Goal: Task Accomplishment & Management: Manage account settings

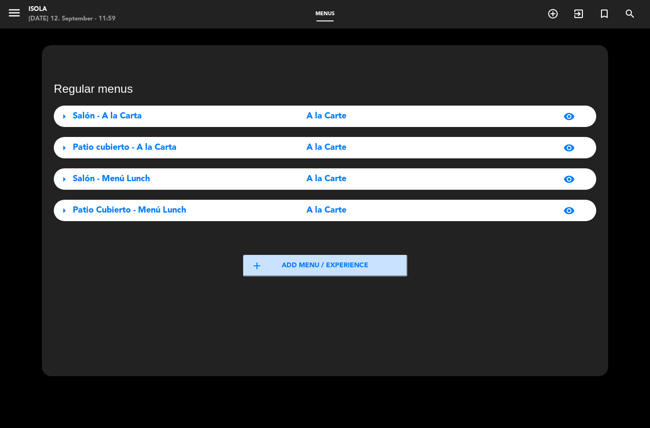
click at [272, 205] on div "A la Carte" at bounding box center [326, 211] width 169 height 14
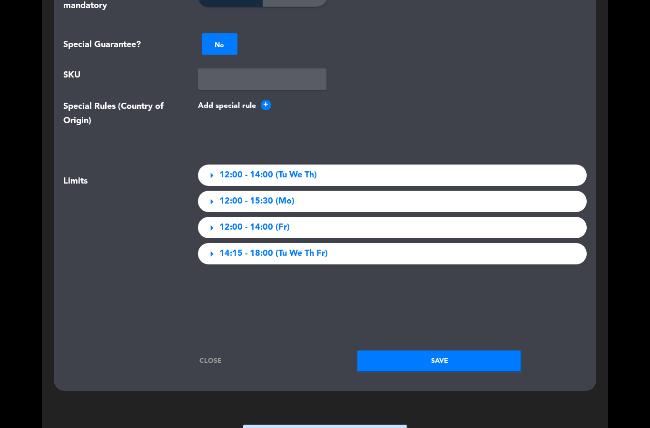
scroll to position [1213, 0]
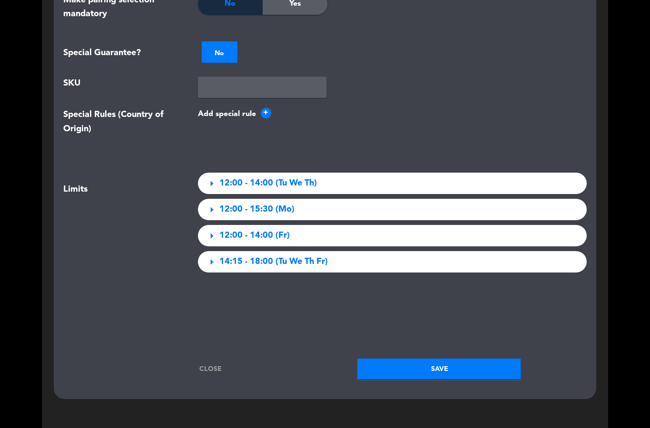
click at [346, 261] on div "arrow_right 14:15 - 18:00 (Tu We Th Fr)" at bounding box center [392, 261] width 389 height 21
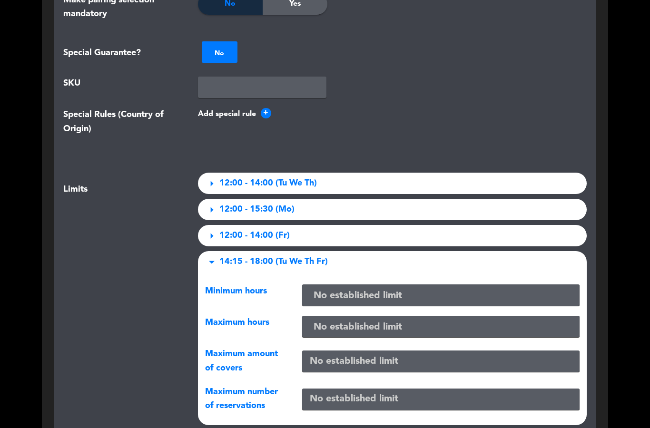
click at [363, 294] on input "text" at bounding box center [441, 296] width 270 height 16
click at [449, 263] on div "arrow_drop_down 14:15 - 18:00 (Tu We Th Fr)" at bounding box center [392, 261] width 389 height 21
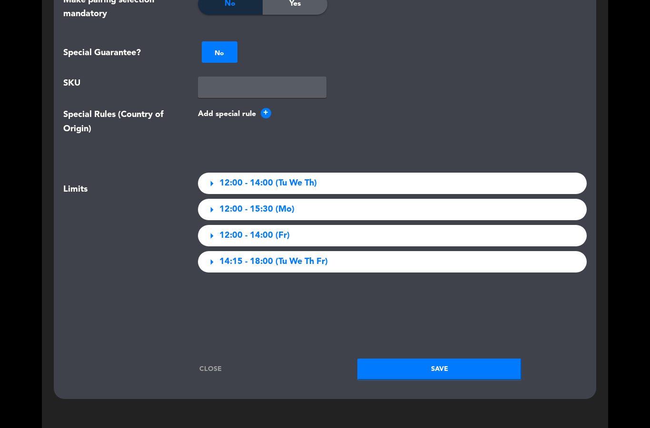
click at [444, 372] on button "Save" at bounding box center [439, 369] width 164 height 21
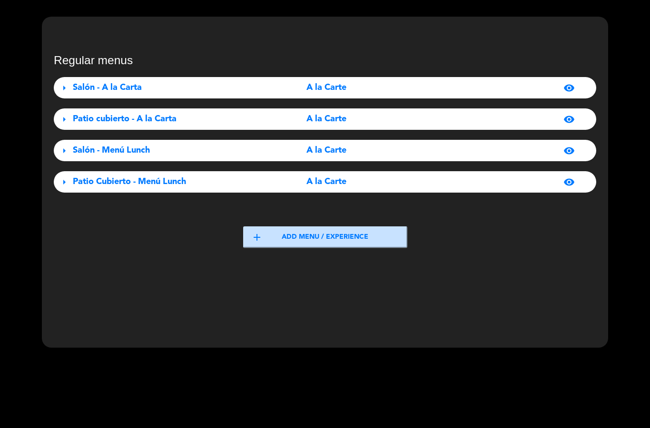
click at [427, 122] on div "visibility" at bounding box center [494, 119] width 169 height 11
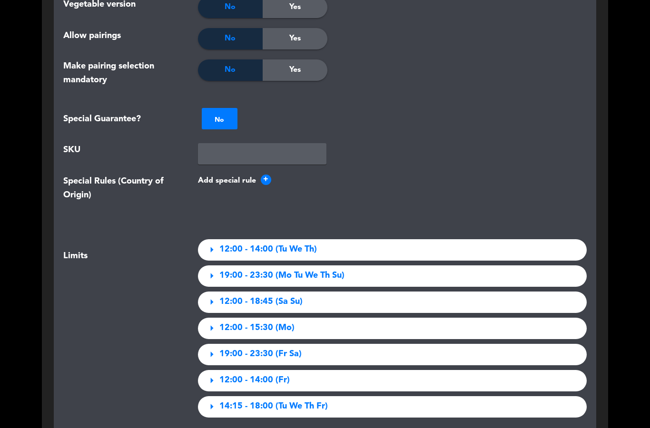
scroll to position [1096, 0]
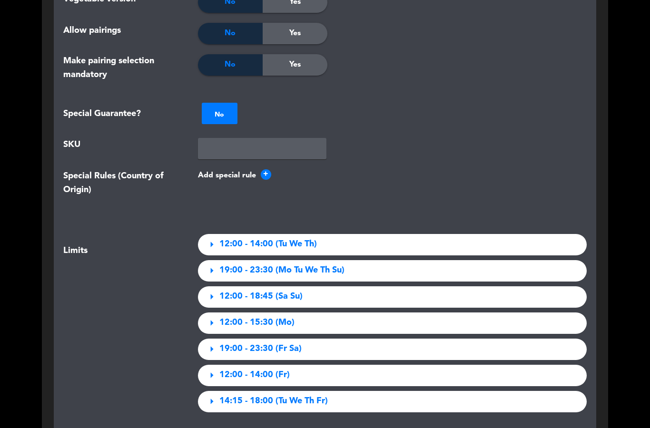
click at [419, 243] on div "arrow_right 12:00 - 14:00 (Tu We Th)" at bounding box center [392, 244] width 389 height 21
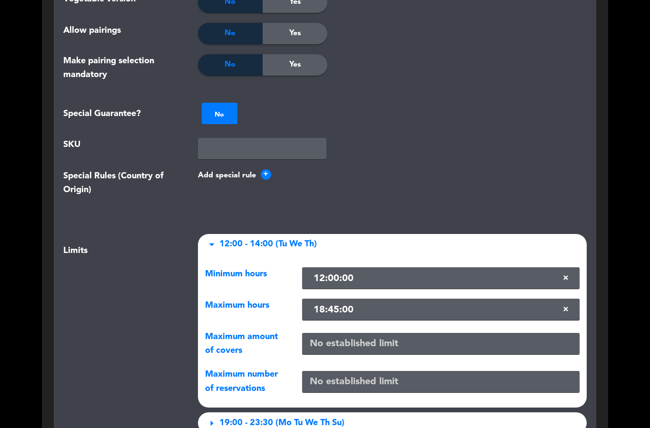
click at [484, 236] on div "arrow_drop_down 12:00 - 14:00 (Tu We Th)" at bounding box center [392, 244] width 389 height 21
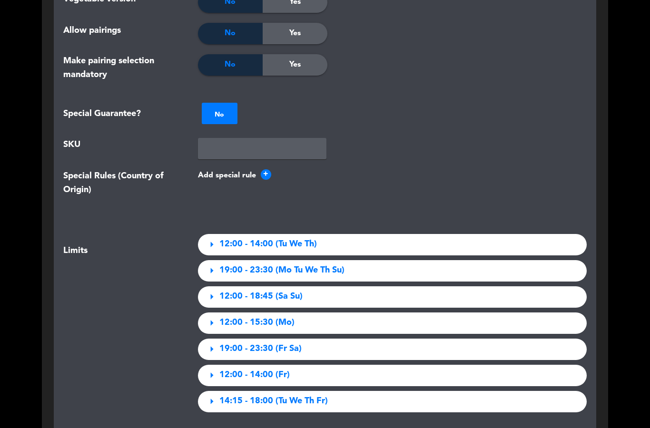
click at [397, 374] on div "arrow_right 12:00 - 14:00 (Fr)" at bounding box center [392, 375] width 389 height 21
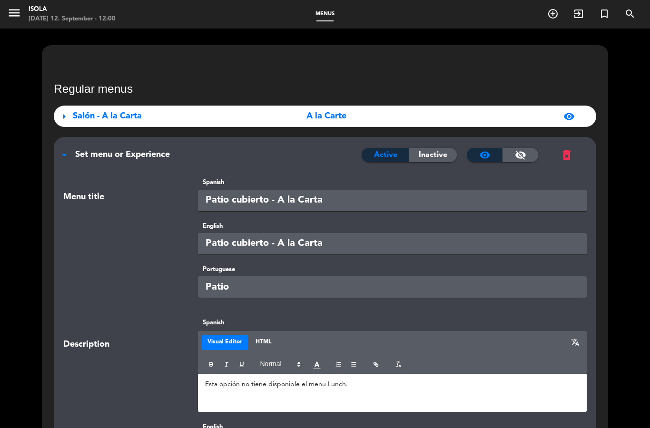
scroll to position [0, 0]
click at [4, 17] on div "menu Isola [DATE] 12. September - 12:00" at bounding box center [81, 14] width 163 height 22
click at [16, 18] on icon "menu" at bounding box center [14, 13] width 14 height 14
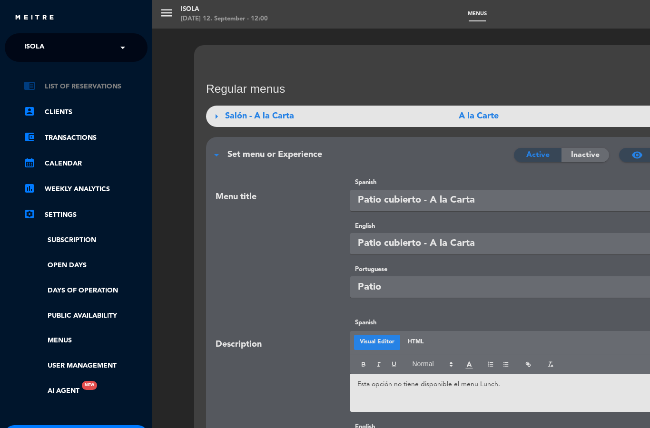
click at [102, 88] on link "chrome_reader_mode List of Reservations" at bounding box center [86, 86] width 124 height 11
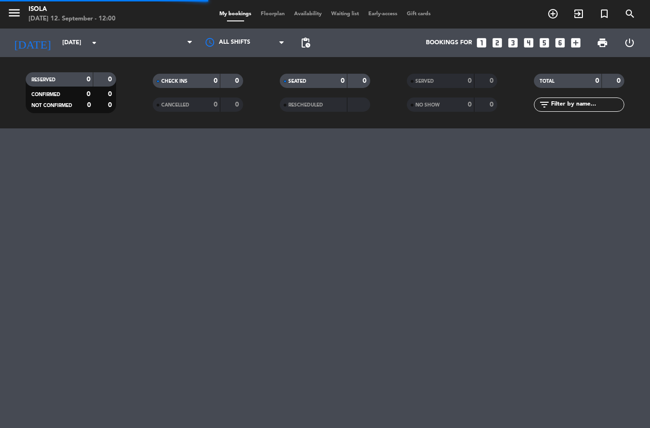
select select "lunch"
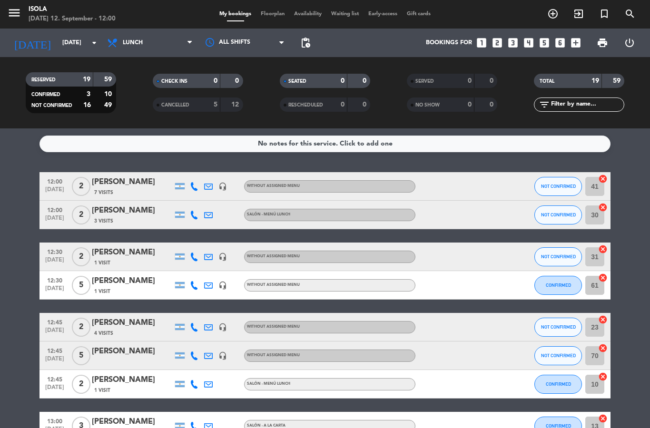
click at [268, 12] on span "Floorplan" at bounding box center [272, 13] width 33 height 5
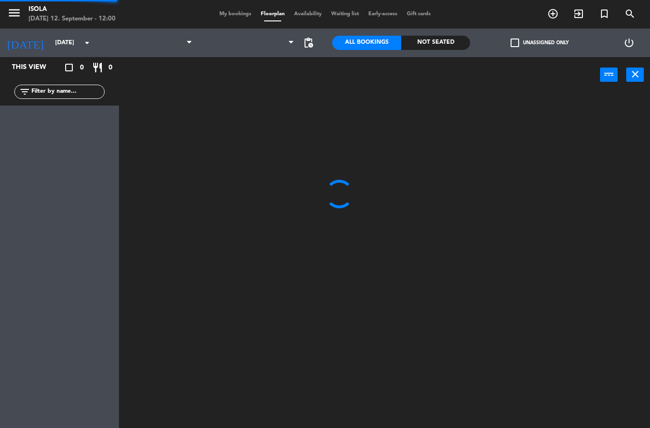
select select "lunch"
select select
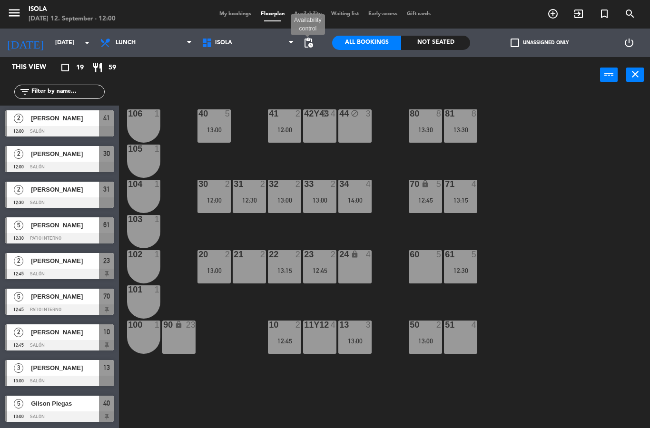
click at [310, 42] on span "pending_actions" at bounding box center [307, 42] width 11 height 11
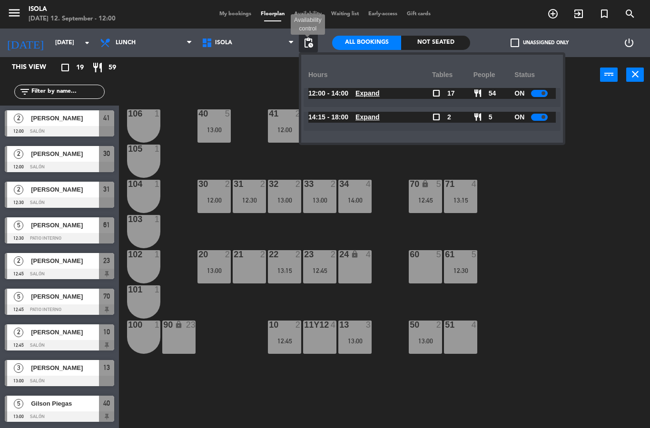
click at [376, 85] on div "Hours" at bounding box center [370, 75] width 124 height 26
click at [371, 92] on u "Expand" at bounding box center [367, 93] width 24 height 8
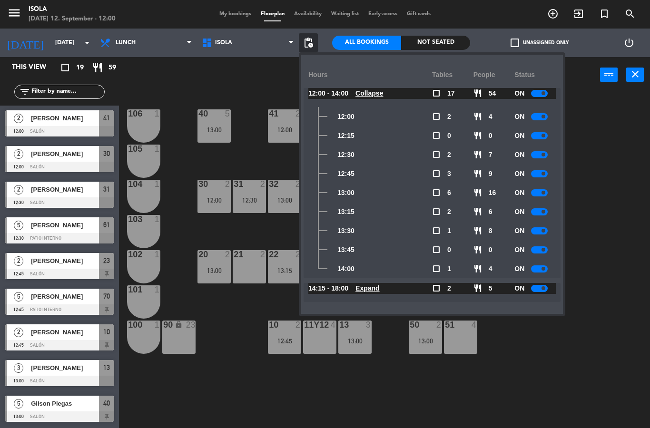
click at [581, 217] on div "40 5 13:00 42y43 block 4 41 2 12:00 44 block 3 80 8 13:30 81 8 13:30 106 1 105 …" at bounding box center [388, 260] width 524 height 335
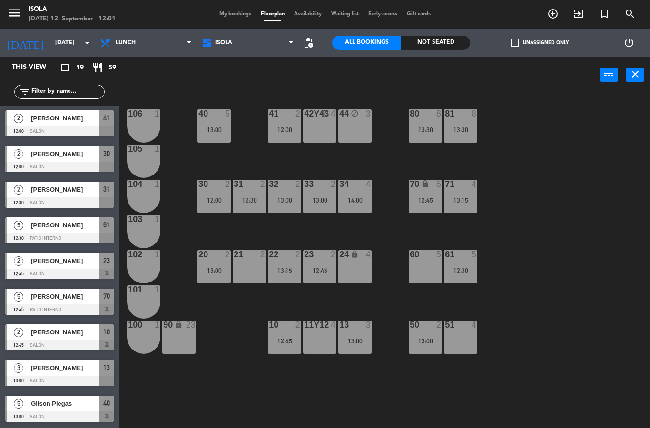
click at [310, 41] on span "pending_actions" at bounding box center [307, 42] width 11 height 11
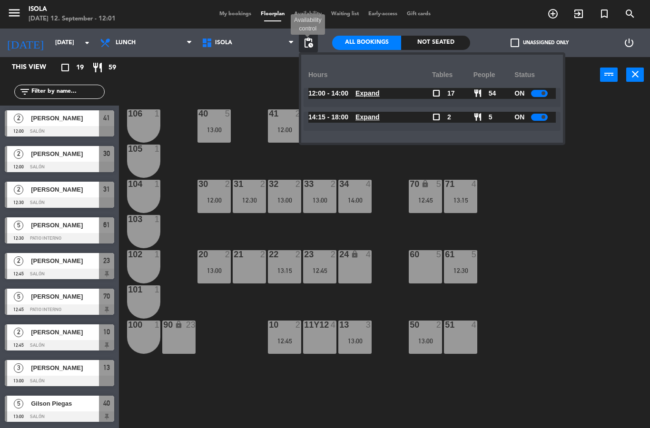
click at [368, 98] on span "Expand" at bounding box center [367, 93] width 24 height 11
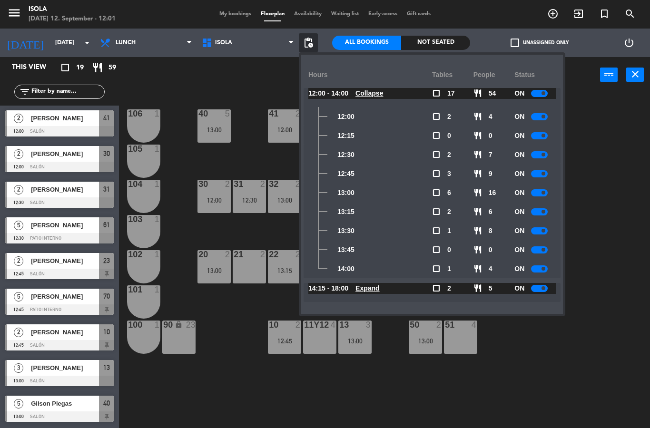
click at [16, 16] on icon "menu" at bounding box center [14, 13] width 14 height 14
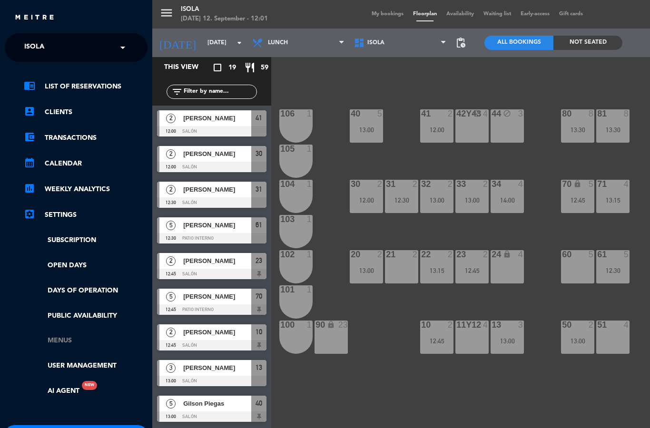
click at [75, 336] on link "Menus" at bounding box center [86, 340] width 124 height 11
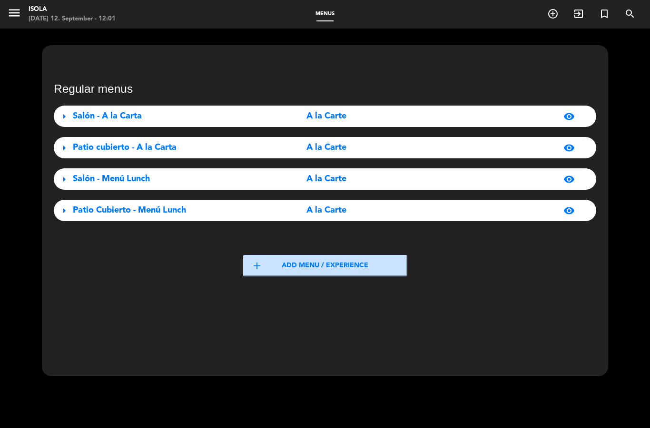
click at [363, 179] on div "A la Carte" at bounding box center [326, 179] width 169 height 14
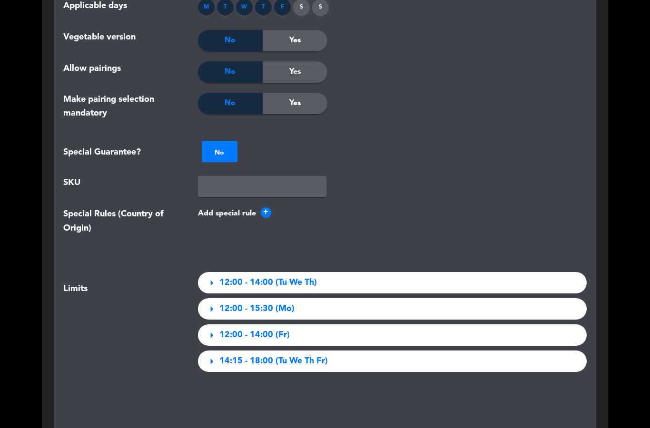
scroll to position [1092, 0]
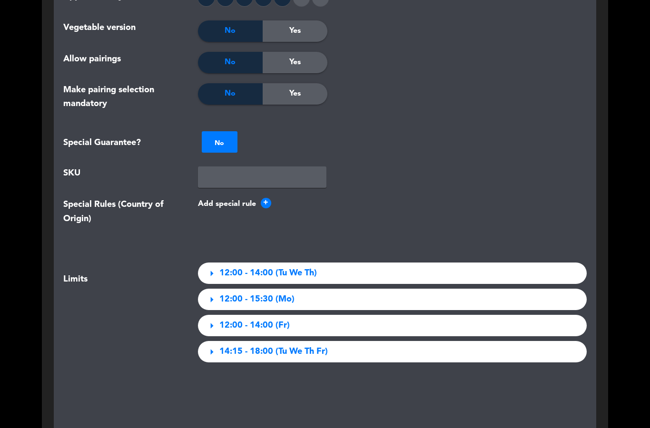
click at [216, 270] on span "arrow_right" at bounding box center [211, 273] width 13 height 13
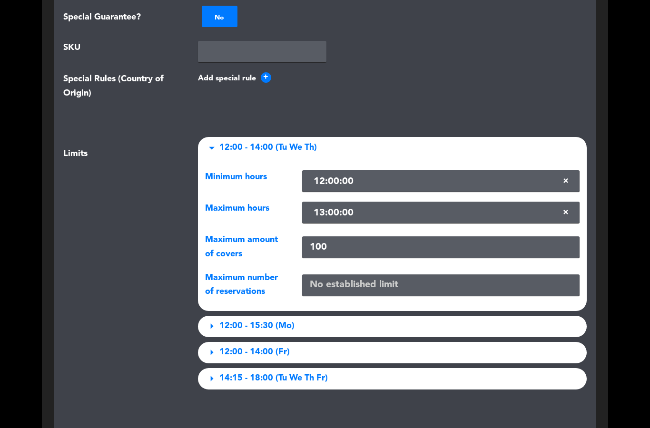
scroll to position [1227, 0]
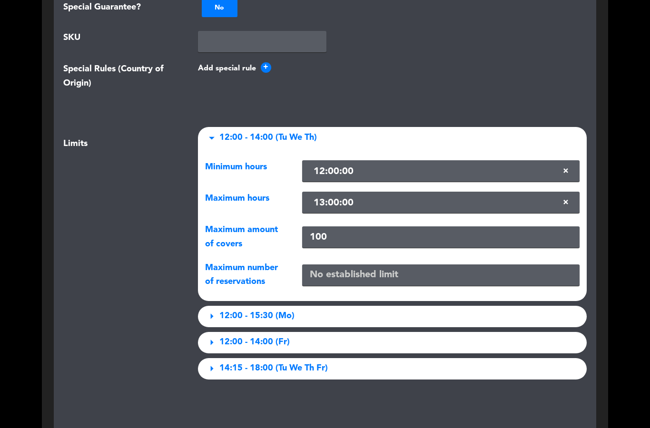
click at [227, 344] on span "12:00 - 14:00 (Fr)" at bounding box center [254, 342] width 70 height 14
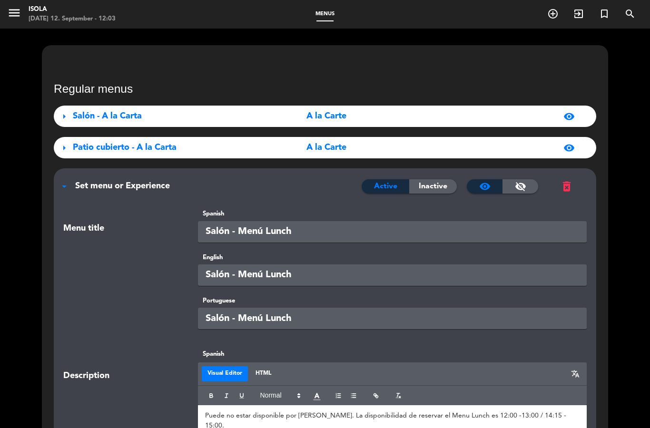
scroll to position [0, 0]
click at [66, 184] on span "arrow_drop_down" at bounding box center [63, 186] width 11 height 11
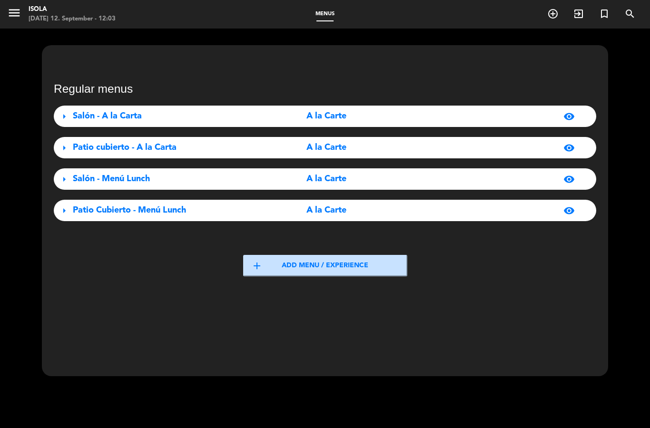
click at [66, 185] on div "arrow_right Salón - Menú Lunch A la Carte visibility" at bounding box center [325, 178] width 542 height 21
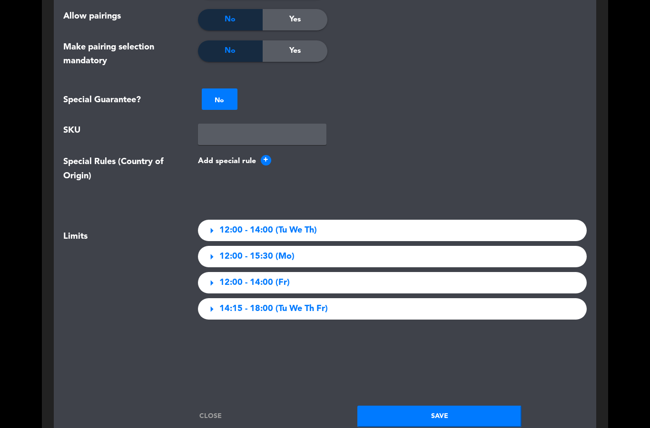
scroll to position [1136, 0]
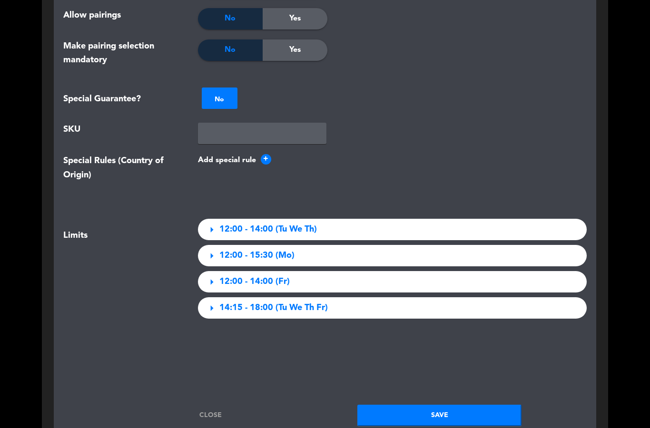
click at [207, 283] on span "arrow_right" at bounding box center [211, 281] width 13 height 13
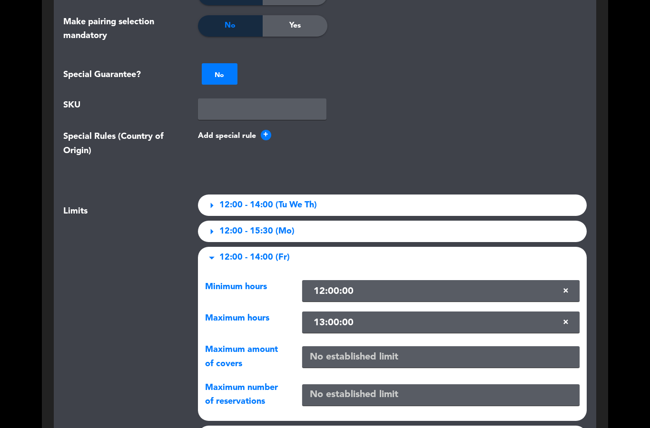
scroll to position [1161, 0]
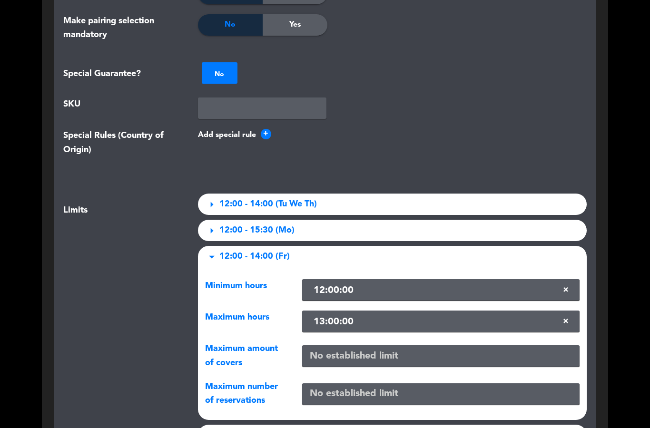
click at [206, 255] on span "arrow_drop_down" at bounding box center [211, 256] width 13 height 13
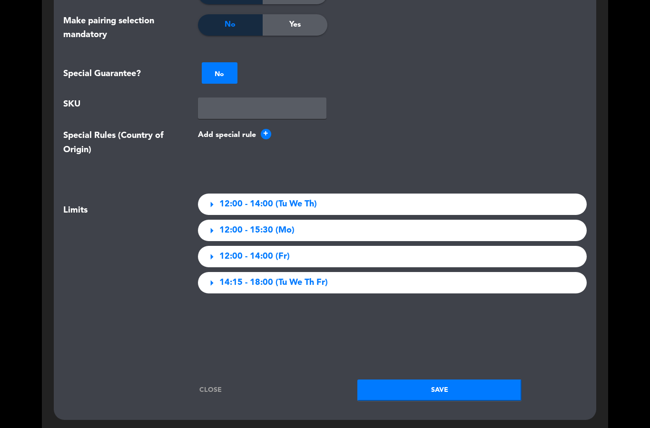
click at [209, 284] on span "arrow_right" at bounding box center [211, 282] width 13 height 13
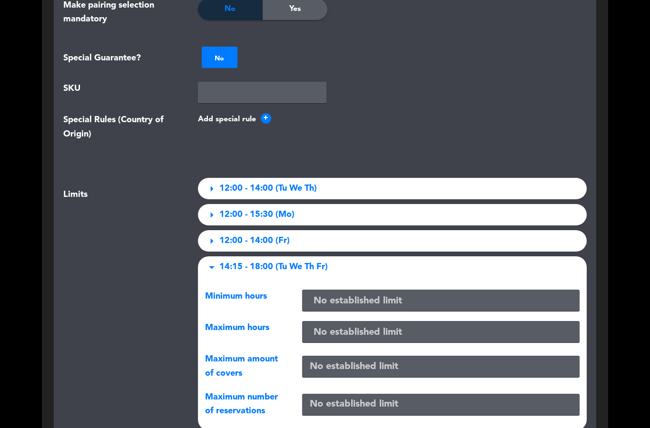
scroll to position [1177, 0]
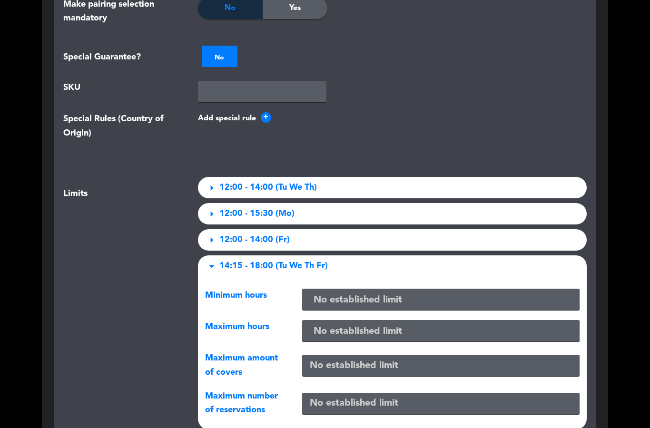
click at [214, 265] on span "arrow_drop_down" at bounding box center [211, 266] width 13 height 13
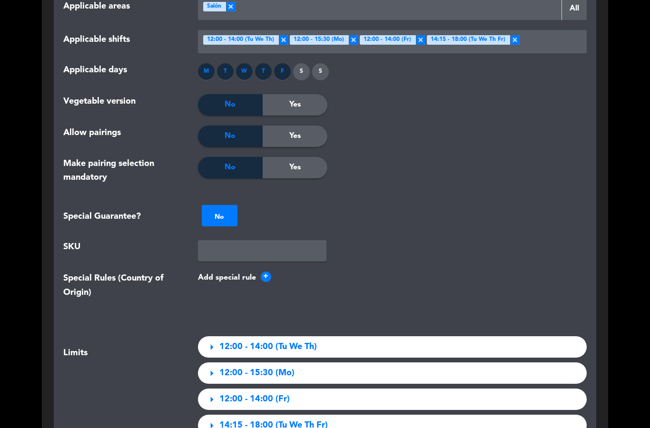
scroll to position [1016, 0]
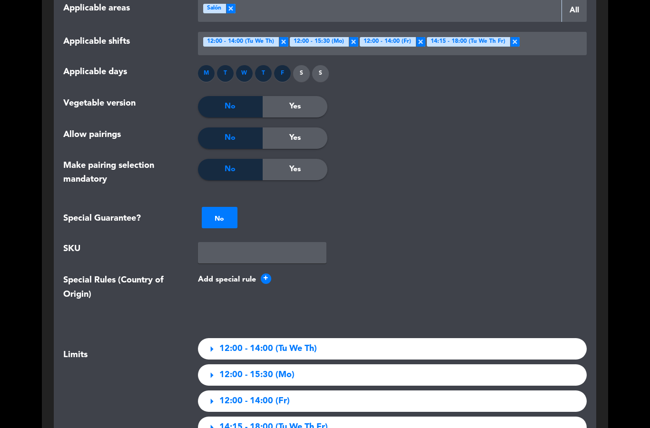
click at [213, 347] on span "arrow_right" at bounding box center [211, 348] width 13 height 13
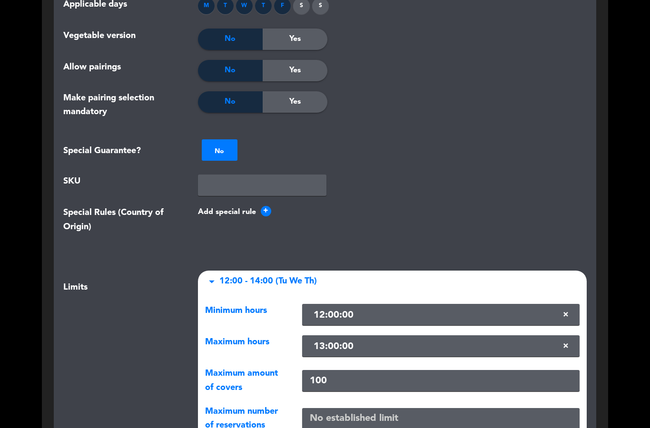
scroll to position [1128, 0]
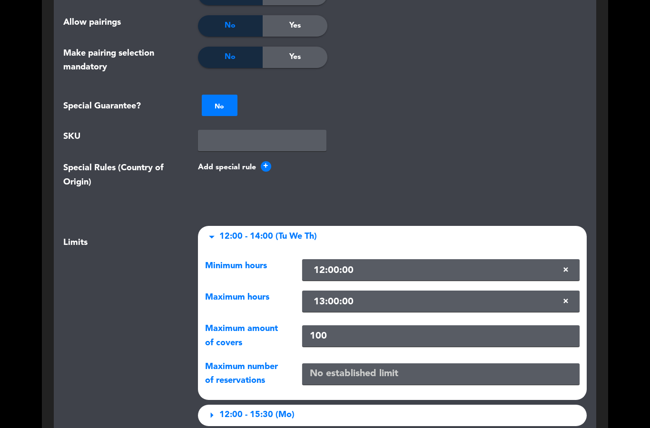
click at [214, 226] on div "arrow_drop_down 12:00 - 14:00 (Tu We Th)" at bounding box center [392, 236] width 389 height 21
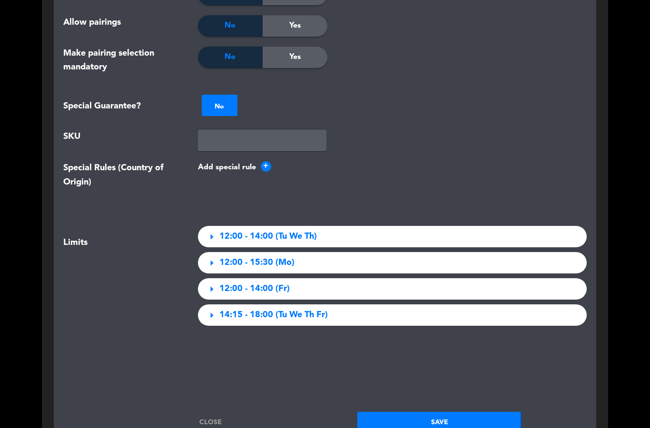
click at [216, 288] on span "arrow_right" at bounding box center [211, 288] width 13 height 13
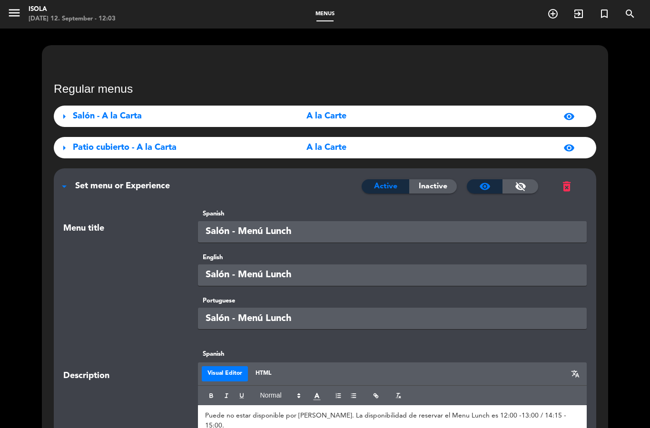
scroll to position [0, 0]
click at [62, 186] on span "arrow_drop_down" at bounding box center [63, 186] width 11 height 11
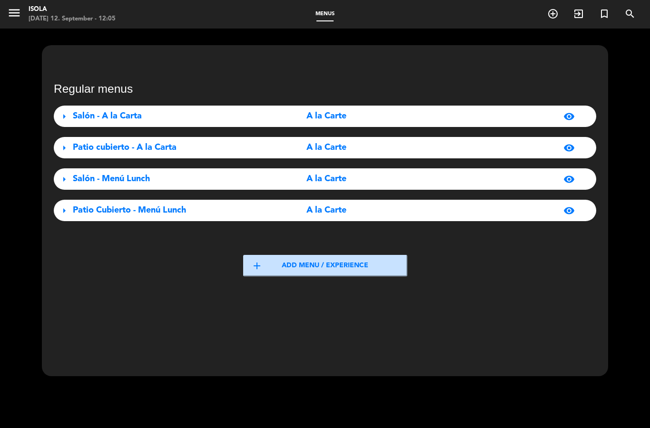
click at [14, 16] on icon "menu" at bounding box center [14, 13] width 14 height 14
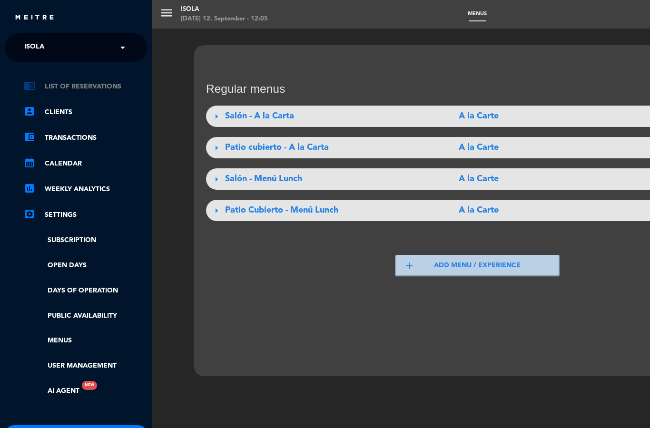
click at [108, 87] on link "chrome_reader_mode List of Reservations" at bounding box center [86, 86] width 124 height 11
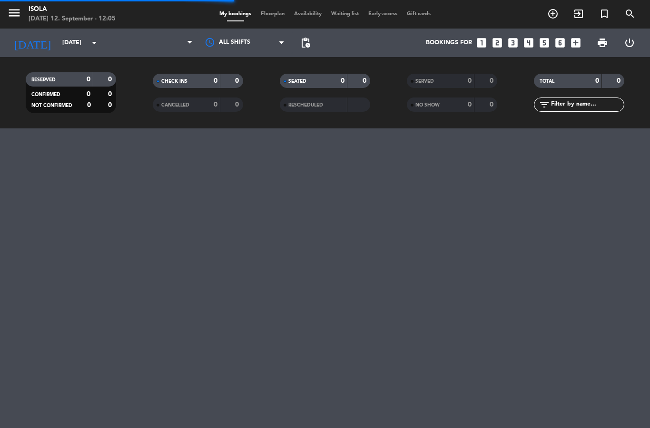
click at [266, 16] on span "Floorplan" at bounding box center [272, 13] width 33 height 5
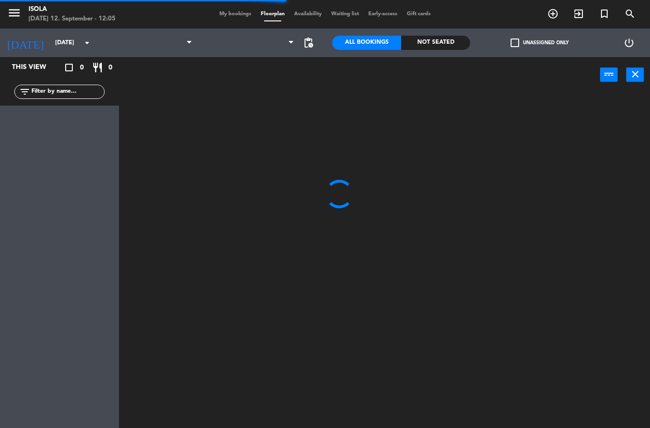
select select "lunch"
select select
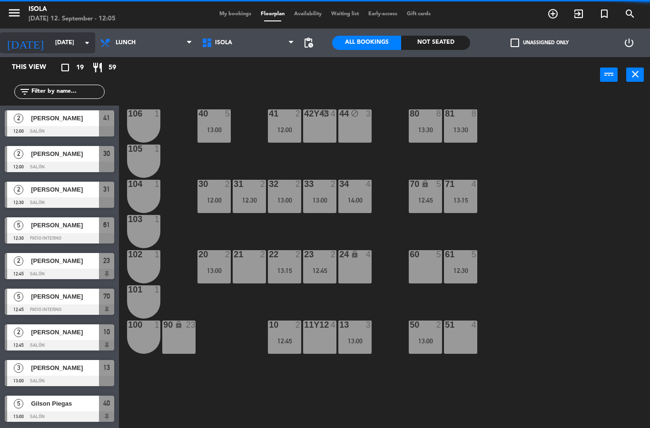
click at [64, 42] on input "[DATE]" at bounding box center [90, 43] width 80 height 16
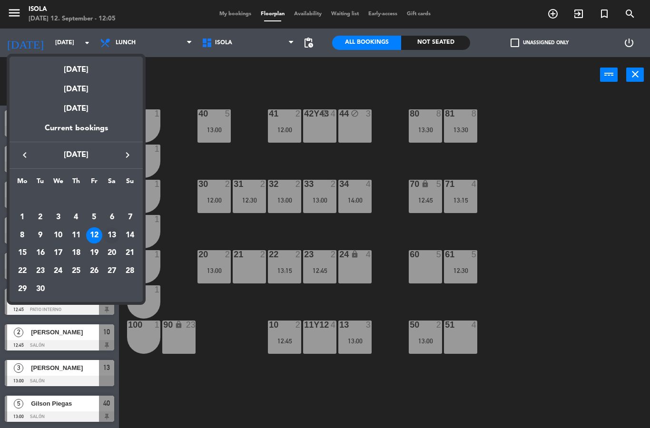
click at [111, 235] on div "13" at bounding box center [112, 235] width 16 height 16
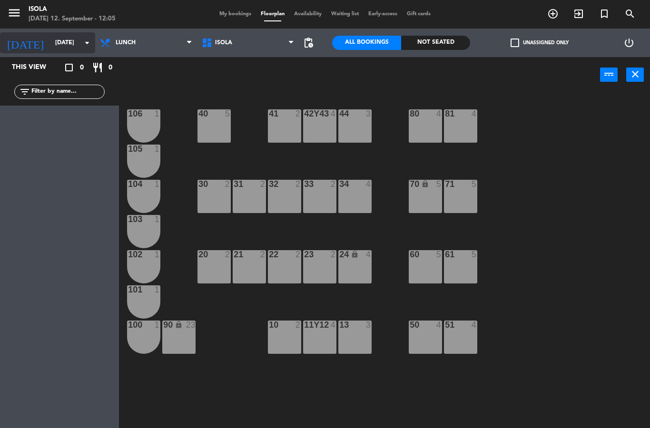
click at [68, 43] on input "[DATE]" at bounding box center [90, 43] width 80 height 16
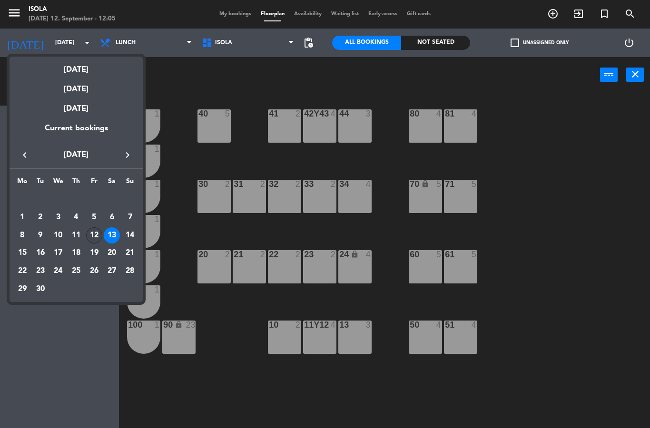
click at [98, 235] on div "12" at bounding box center [94, 235] width 16 height 16
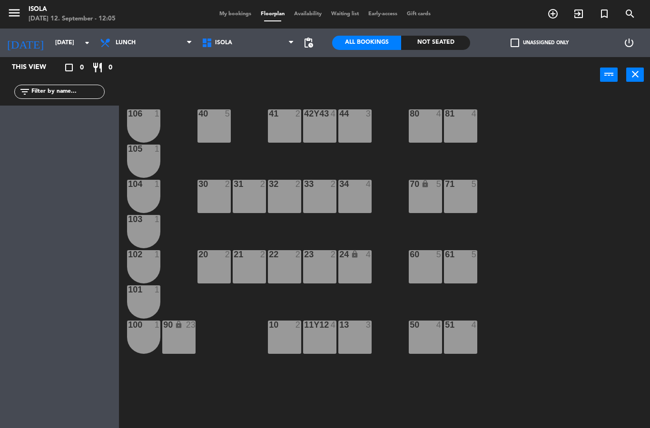
type input "[DATE]"
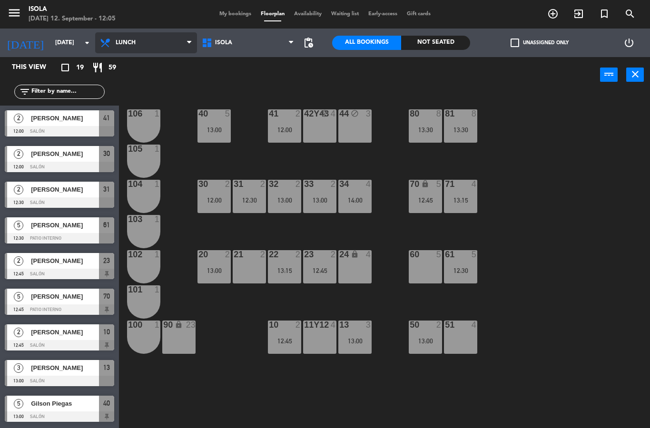
click at [153, 43] on select "Lunch Dinner" at bounding box center [146, 42] width 102 height 21
select select "dinner"
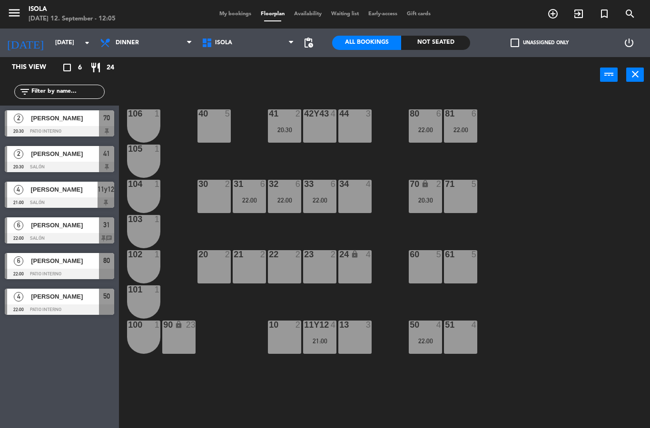
click at [86, 293] on span "[PERSON_NAME]" at bounding box center [65, 296] width 68 height 10
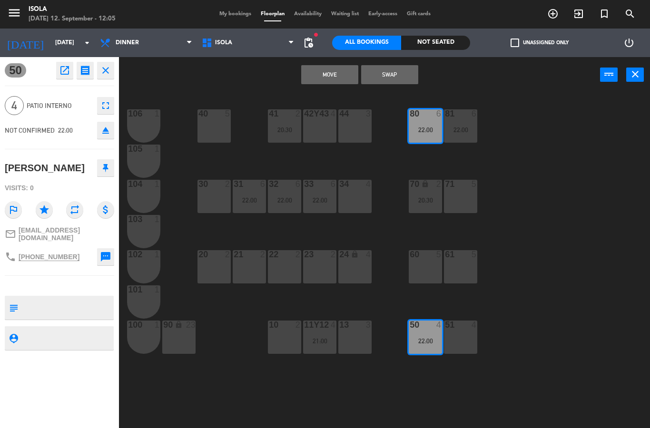
click at [385, 75] on button "Swap" at bounding box center [389, 74] width 57 height 19
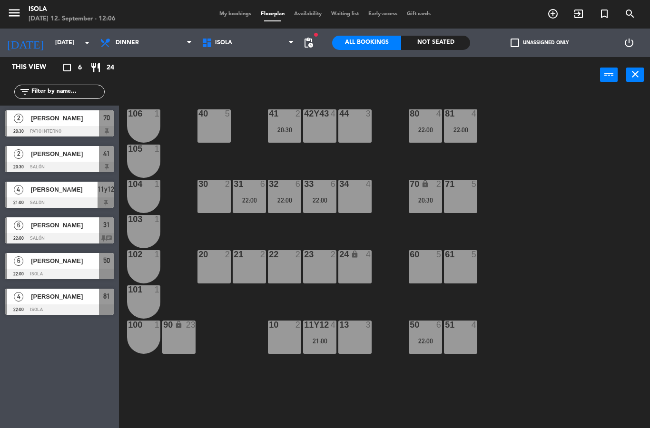
click at [421, 132] on div "22:00" at bounding box center [424, 129] width 33 height 7
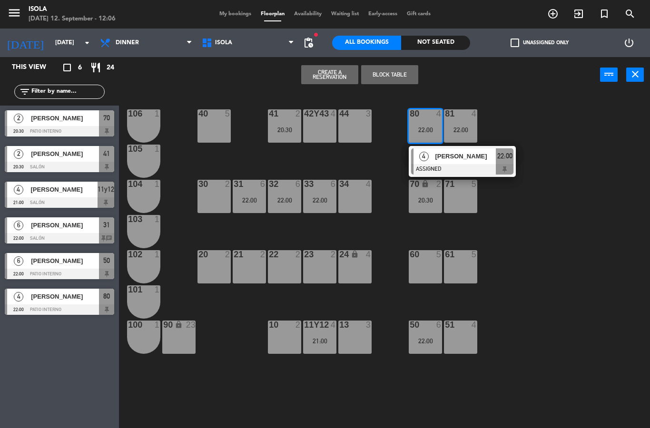
click at [532, 107] on div "40 5 42y43 4 41 2 20:30 44 3 80 4 22:00 4 [PERSON_NAME] ASSIGNED 22:00 81 4 22:…" at bounding box center [388, 260] width 524 height 335
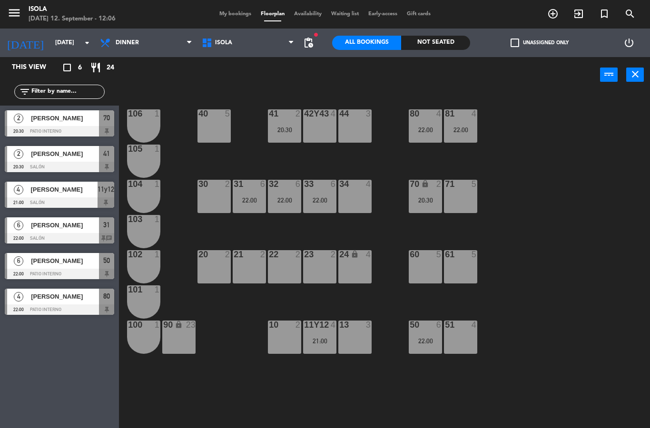
click at [469, 130] on div "22:00" at bounding box center [460, 129] width 33 height 7
click at [516, 114] on div "40 5 42y43 4 41 2 20:30 44 3 80 4 22:00 81 4 22:00 106 1 105 1 30 2 31 6 22:00 …" at bounding box center [388, 260] width 524 height 335
click at [433, 349] on div "50 6 22:00" at bounding box center [424, 336] width 33 height 33
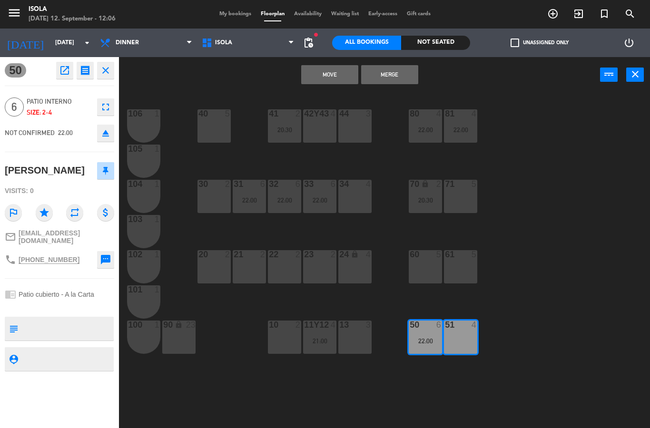
click at [383, 76] on button "Merge" at bounding box center [389, 74] width 57 height 19
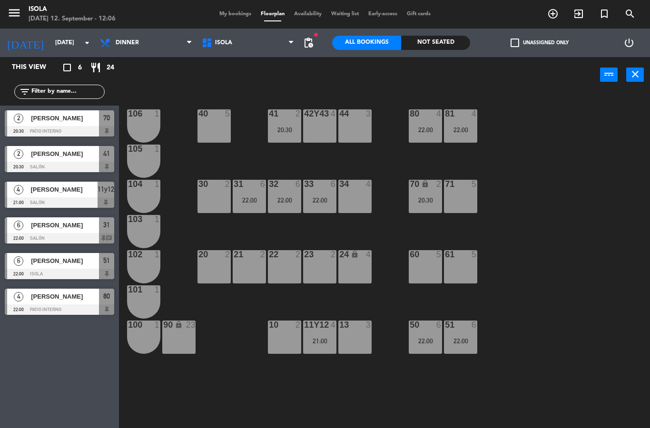
click at [424, 349] on div "50 6 22:00" at bounding box center [424, 336] width 33 height 33
click at [529, 215] on div "40 5 42y43 4 41 2 20:30 44 3 80 4 22:00 81 4 22:00 106 1 105 1 30 2 31 6 22:00 …" at bounding box center [388, 260] width 524 height 335
click at [465, 198] on div "22:00" at bounding box center [460, 200] width 33 height 7
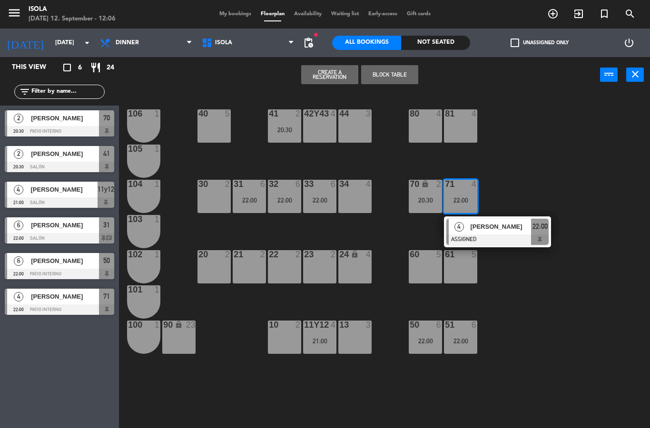
click at [68, 303] on div "[PERSON_NAME]" at bounding box center [64, 297] width 69 height 16
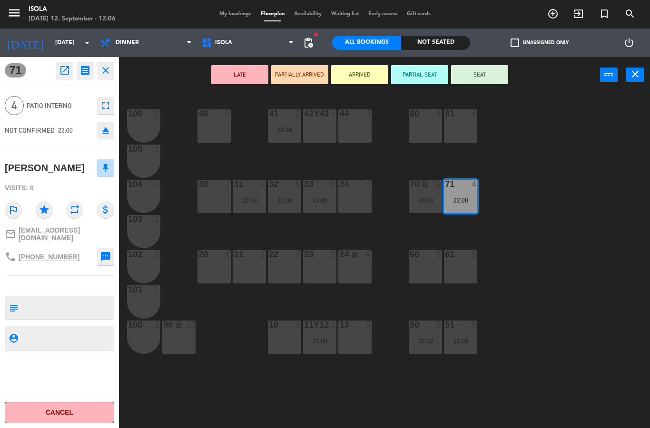
click at [69, 302] on textarea at bounding box center [67, 308] width 91 height 20
type textarea "Avisada que la mesa va a estar reservada antes"
click at [95, 278] on div "71 open_in_new receipt 10:00 PM [DATE] 4 people Samanta Rouys Table 71 close 4 …" at bounding box center [59, 242] width 119 height 371
click at [306, 52] on span "pending_actions" at bounding box center [308, 42] width 19 height 19
click at [303, 47] on span "pending_actions" at bounding box center [307, 42] width 11 height 11
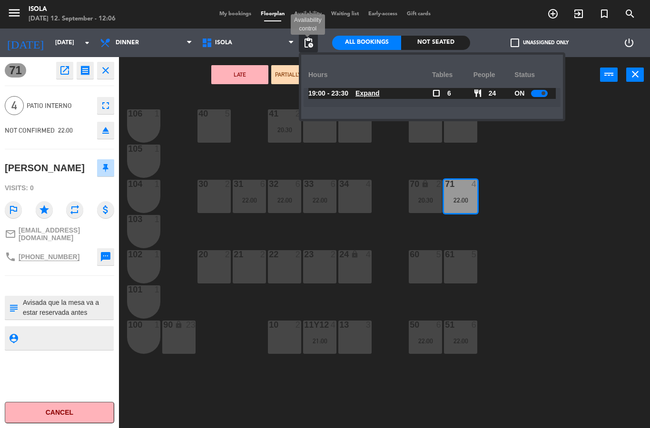
click at [370, 97] on u "Expand" at bounding box center [367, 93] width 24 height 8
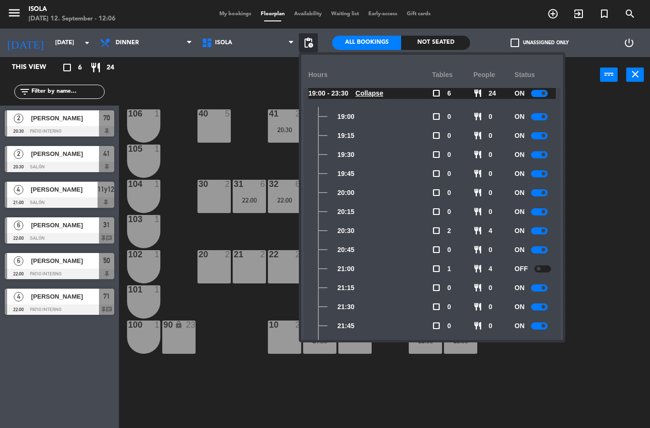
click at [610, 247] on div "40 5 42y43 4 41 2 20:30 44 3 80 4 81 4 106 1 105 1 30 2 31 6 22:00 32 6 22:00 3…" at bounding box center [388, 260] width 524 height 335
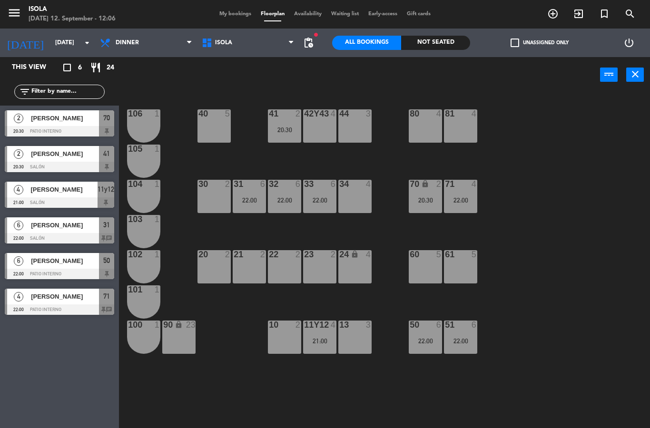
click at [604, 247] on div "40 5 42y43 4 41 2 20:30 44 3 80 4 81 4 106 1 105 1 30 2 31 6 22:00 32 6 22:00 3…" at bounding box center [388, 260] width 524 height 335
click at [318, 38] on div "[DATE] [DATE] arrow_drop_down Dinner Lunch Dinner Lunch Dinner Isola Isola Isol…" at bounding box center [159, 43] width 332 height 29
click at [312, 47] on span "pending_actions" at bounding box center [307, 42] width 11 height 11
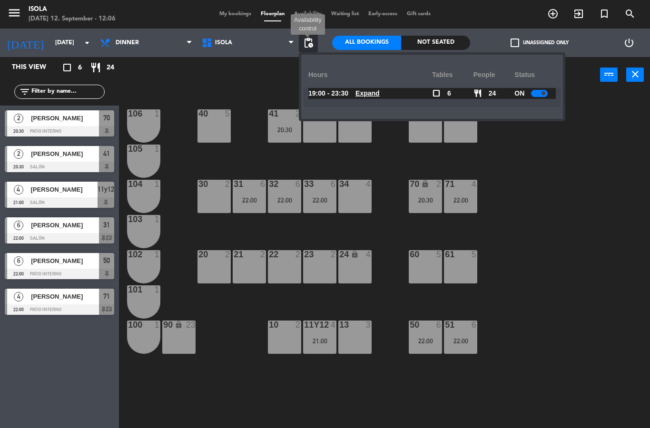
click at [375, 92] on u "Expand" at bounding box center [367, 93] width 24 height 8
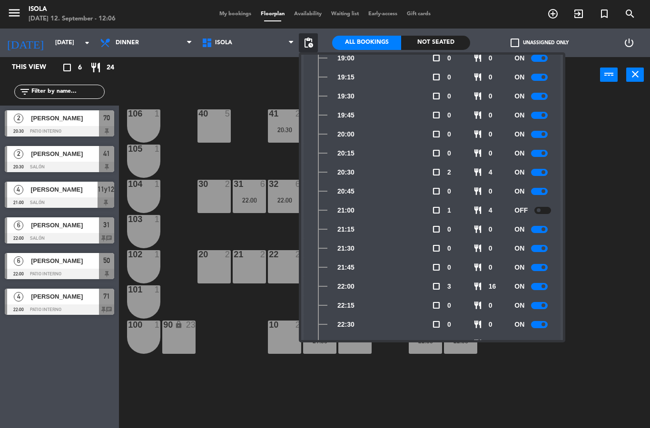
scroll to position [58, 0]
click at [595, 220] on div "40 5 42y43 4 41 2 20:30 44 3 80 4 81 4 106 1 105 1 30 2 31 6 22:00 32 6 22:00 3…" at bounding box center [388, 260] width 524 height 335
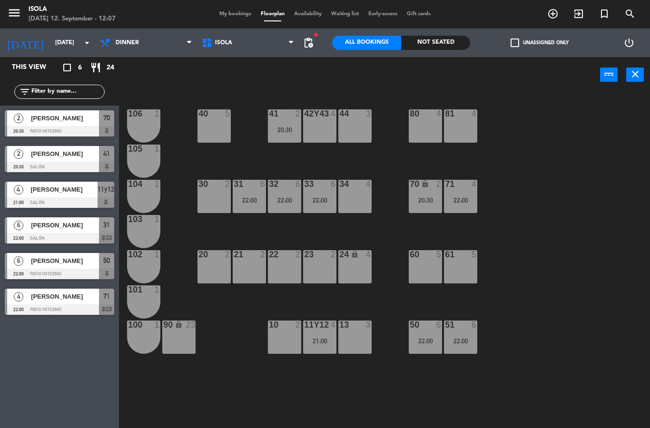
click at [311, 40] on span "pending_actions" at bounding box center [307, 42] width 11 height 11
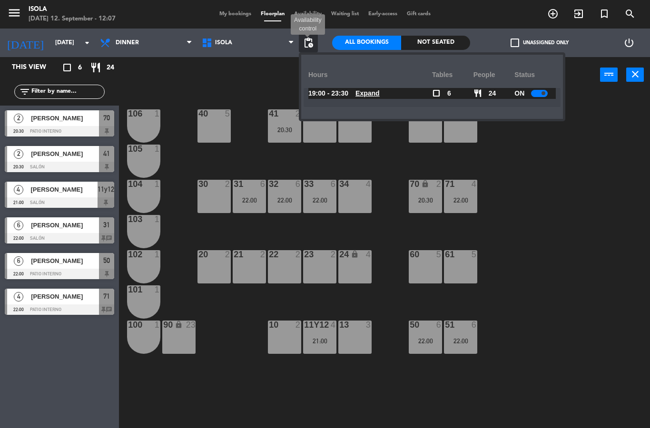
click at [367, 93] on u "Expand" at bounding box center [367, 93] width 24 height 8
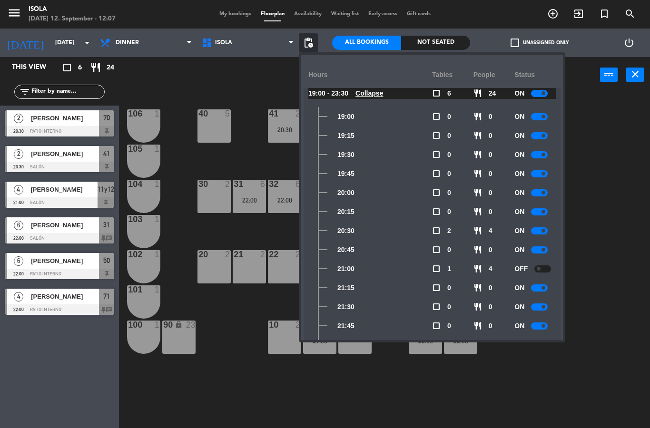
click at [537, 250] on div at bounding box center [539, 249] width 17 height 7
click at [541, 233] on div at bounding box center [539, 230] width 17 height 7
click at [543, 214] on div at bounding box center [539, 211] width 17 height 7
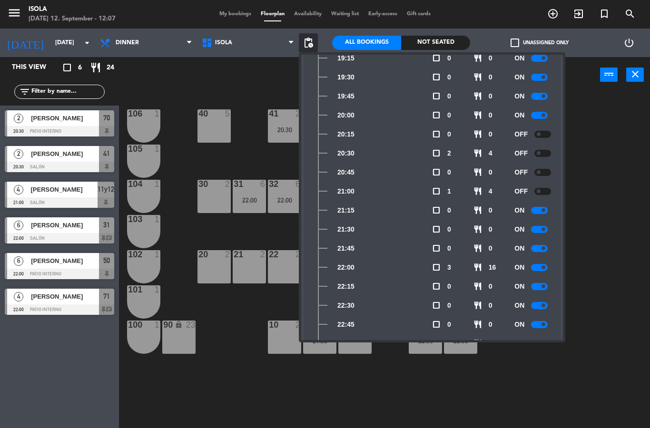
scroll to position [86, 0]
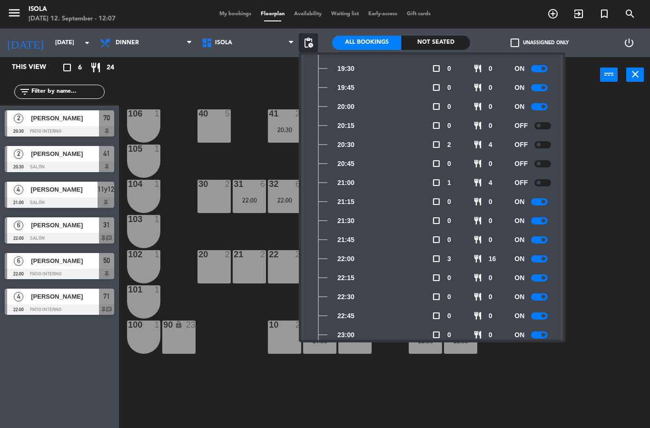
click at [535, 204] on div at bounding box center [539, 201] width 17 height 7
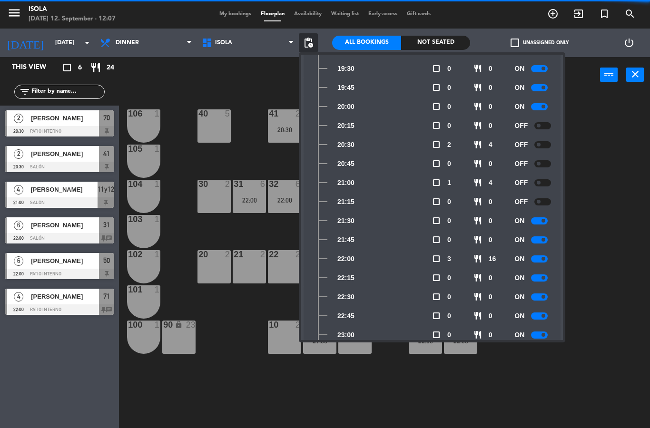
click at [542, 223] on div at bounding box center [539, 220] width 17 height 7
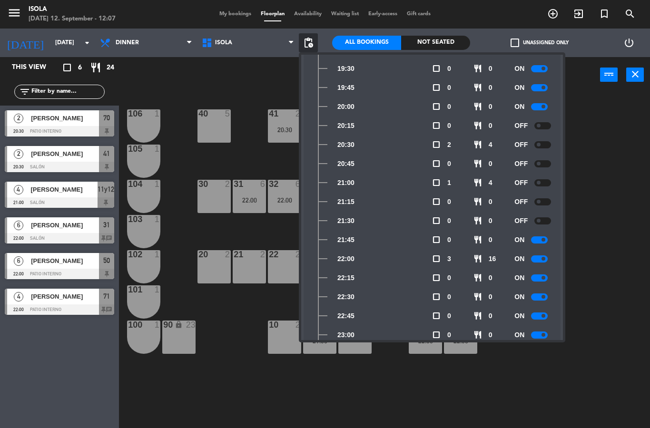
click at [538, 240] on div at bounding box center [539, 239] width 17 height 7
click at [610, 166] on div "40 5 42y43 4 41 2 20:30 44 3 80 4 81 4 106 1 105 1 30 2 31 6 22:00 32 6 22:00 3…" at bounding box center [388, 260] width 524 height 335
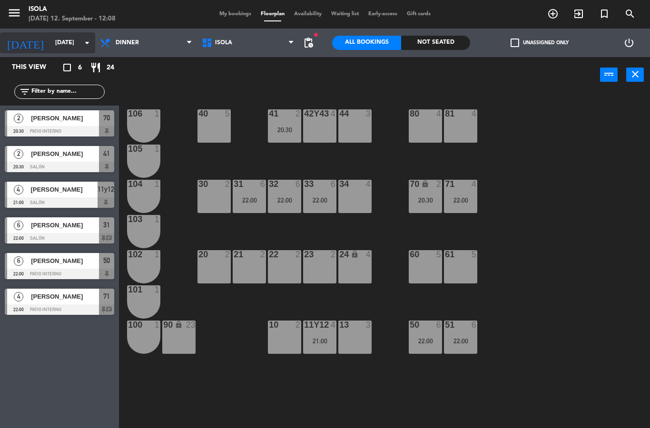
click at [72, 42] on input "[DATE]" at bounding box center [90, 43] width 80 height 16
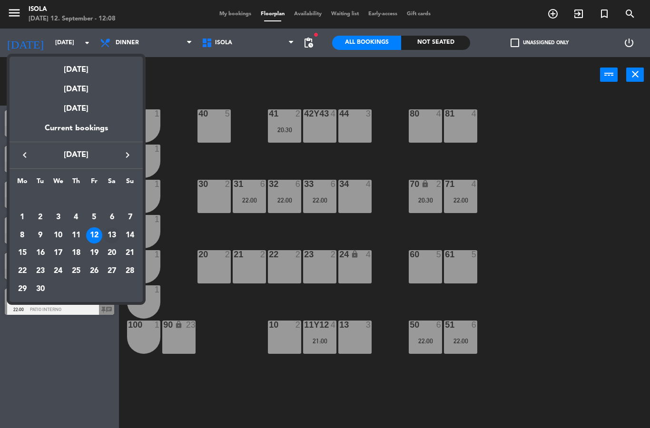
click at [115, 232] on div "13" at bounding box center [112, 235] width 16 height 16
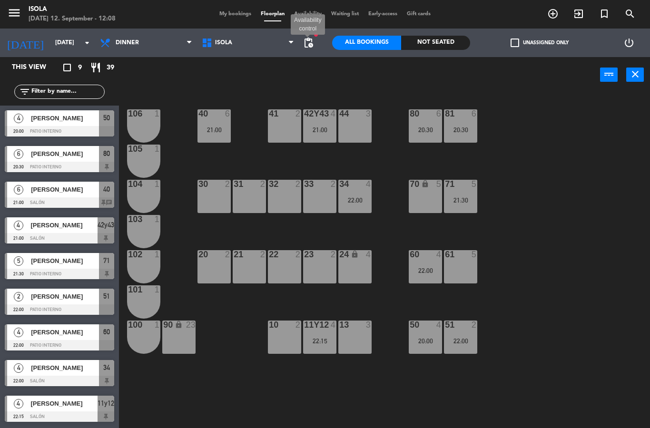
click at [309, 39] on span "pending_actions" at bounding box center [307, 42] width 11 height 11
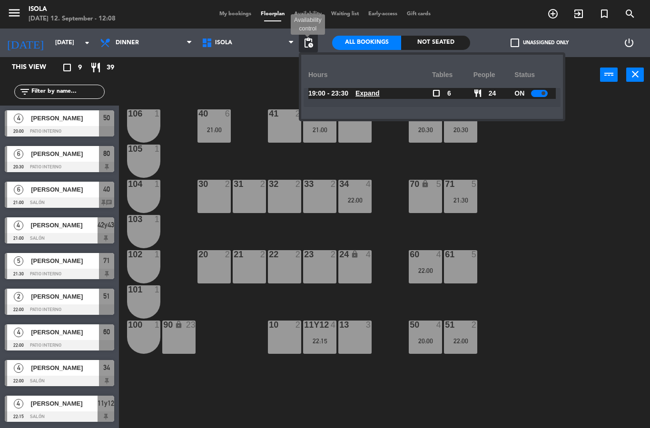
click at [373, 94] on u "Expand" at bounding box center [367, 93] width 24 height 8
click at [371, 97] on u "Expand" at bounding box center [367, 93] width 24 height 8
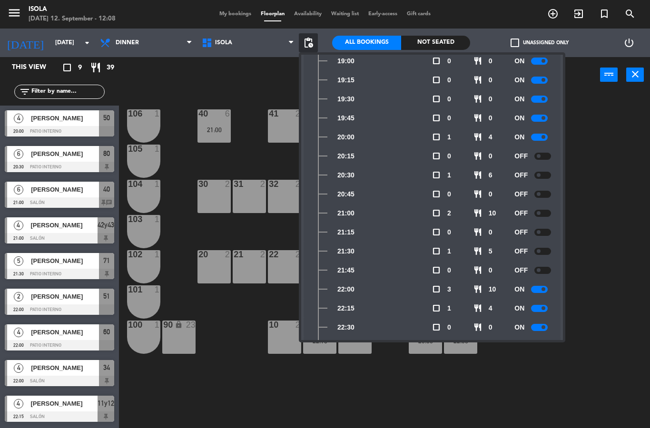
scroll to position [69, 0]
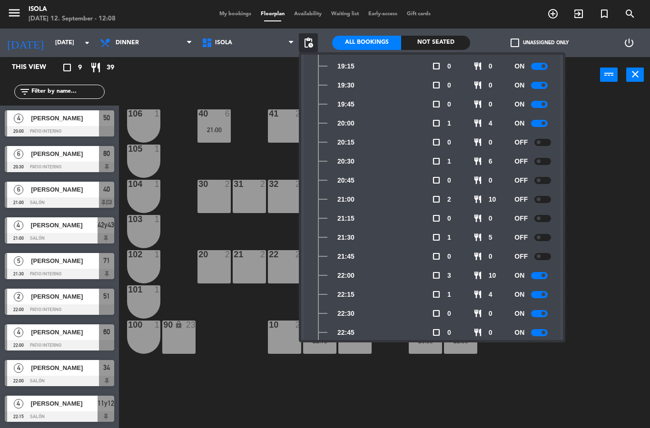
click at [236, 384] on div "40 6 21:00 42y43 4 21:00 41 2 44 3 80 6 20:30 81 6 20:30 106 1 105 1 30 2 31 2 …" at bounding box center [388, 260] width 524 height 335
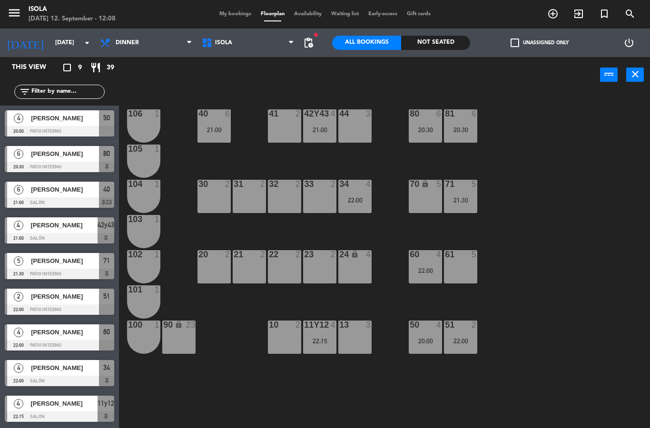
click at [211, 369] on div "40 6 21:00 42y43 4 21:00 41 2 44 3 80 6 20:30 81 6 20:30 106 1 105 1 30 2 31 2 …" at bounding box center [388, 260] width 524 height 335
click at [51, 44] on input "[DATE]" at bounding box center [90, 43] width 80 height 16
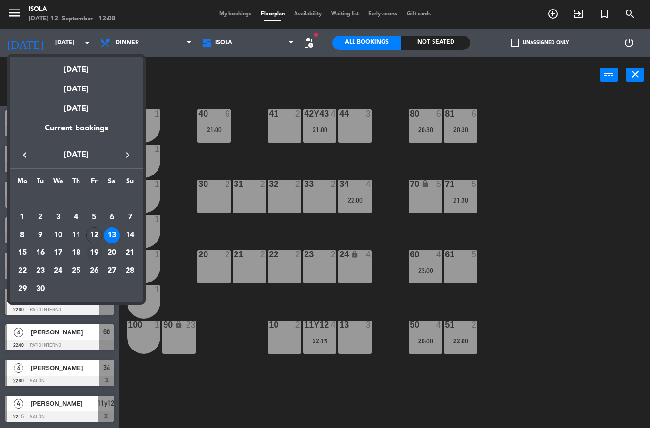
click at [97, 256] on div "19" at bounding box center [94, 253] width 16 height 16
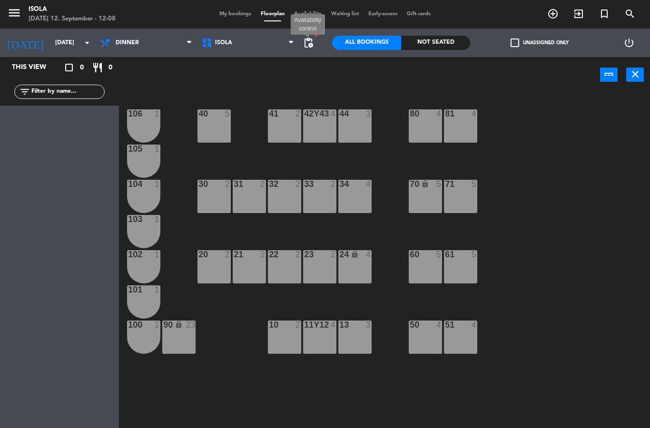
click at [303, 46] on span "pending_actions" at bounding box center [307, 42] width 11 height 11
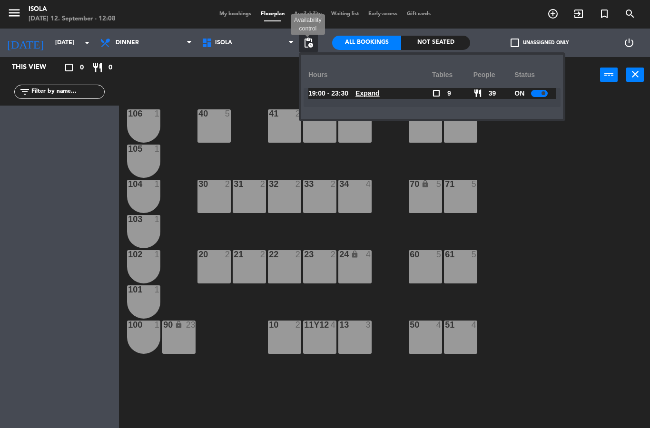
click at [366, 97] on span "Expand" at bounding box center [367, 93] width 24 height 11
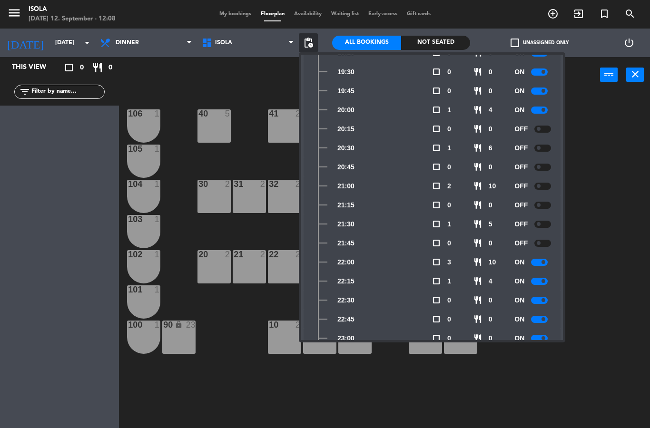
scroll to position [0, 0]
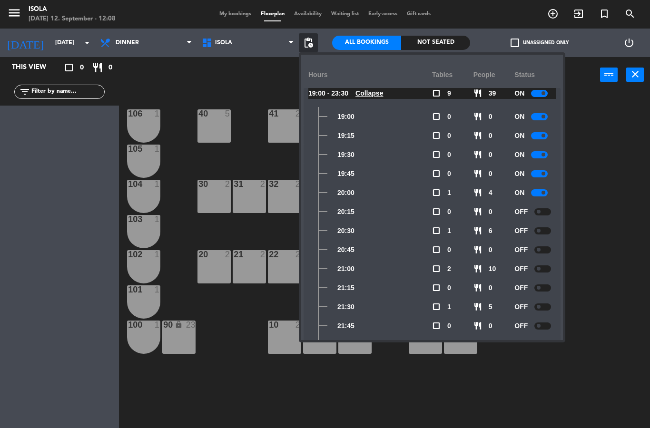
click at [565, 375] on div "40 5 42y43 4 41 2 44 3 80 4 81 4 106 1 105 1 30 2 31 2 32 2 33 2 34 4 70 lock 5…" at bounding box center [388, 260] width 524 height 335
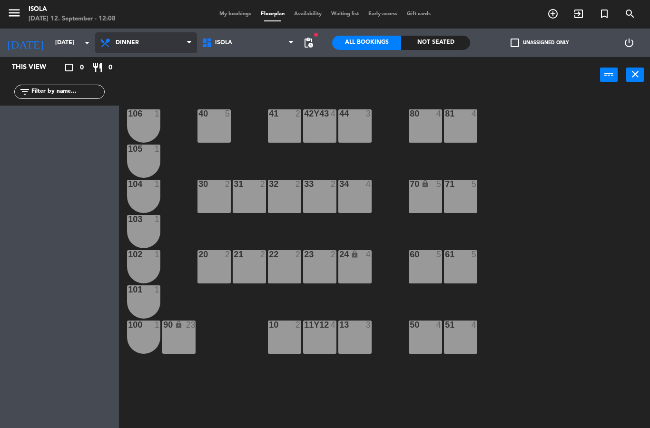
click at [154, 35] on select "Lunch Dinner" at bounding box center [146, 42] width 102 height 21
click at [73, 44] on input "[DATE]" at bounding box center [90, 43] width 80 height 16
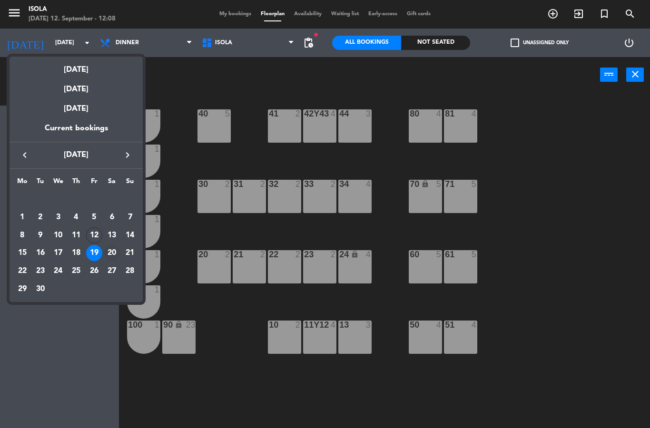
click at [112, 245] on div "20" at bounding box center [112, 253] width 16 height 16
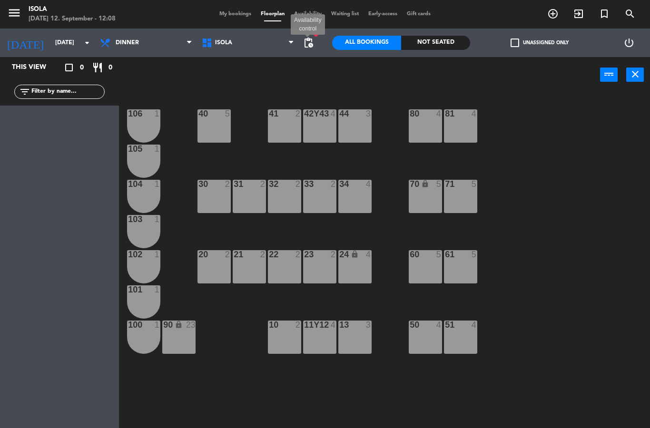
click at [305, 41] on span "pending_actions" at bounding box center [307, 42] width 11 height 11
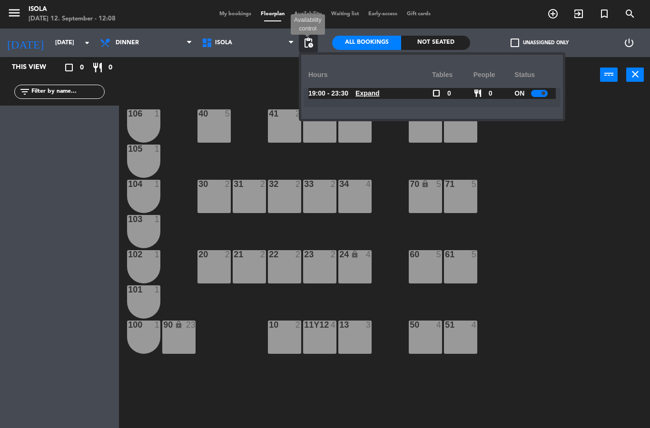
click at [366, 95] on u "Expand" at bounding box center [367, 93] width 24 height 8
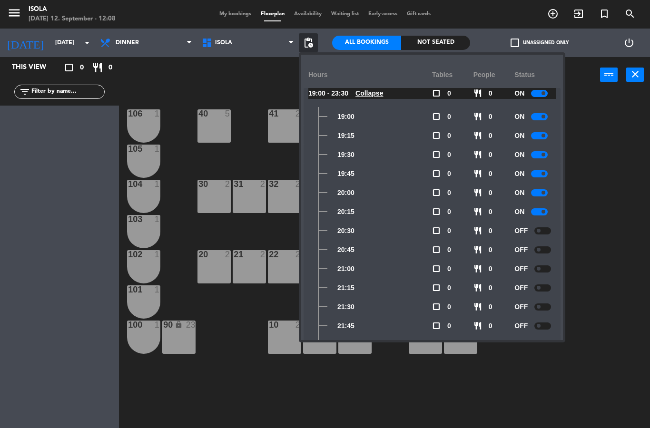
click at [597, 177] on div "40 5 42y43 4 41 2 44 3 80 4 81 4 106 1 105 1 30 2 31 2 32 2 33 2 34 4 70 lock 5…" at bounding box center [388, 260] width 524 height 335
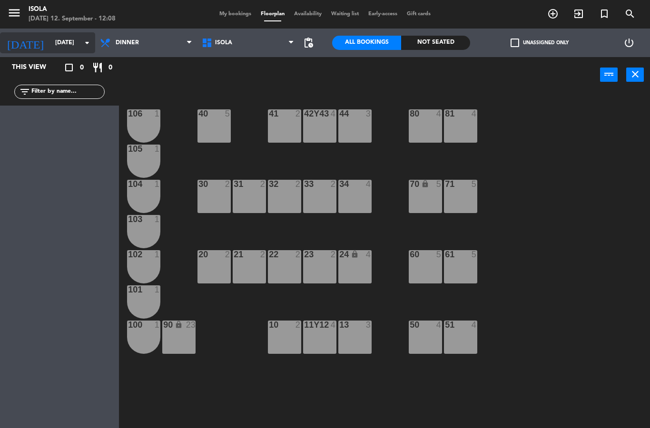
click at [62, 36] on input "[DATE]" at bounding box center [90, 43] width 80 height 16
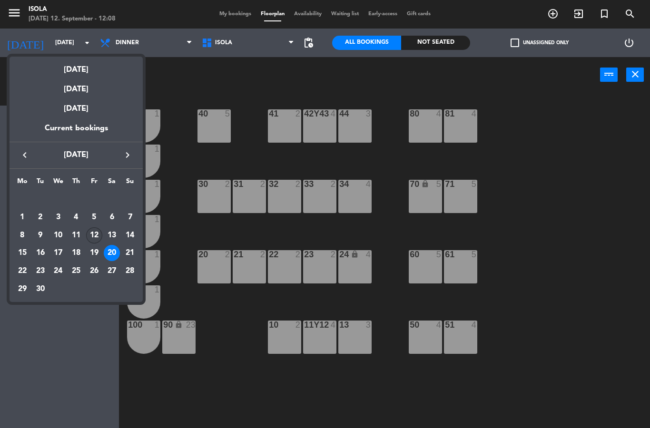
click at [97, 236] on div "12" at bounding box center [94, 235] width 16 height 16
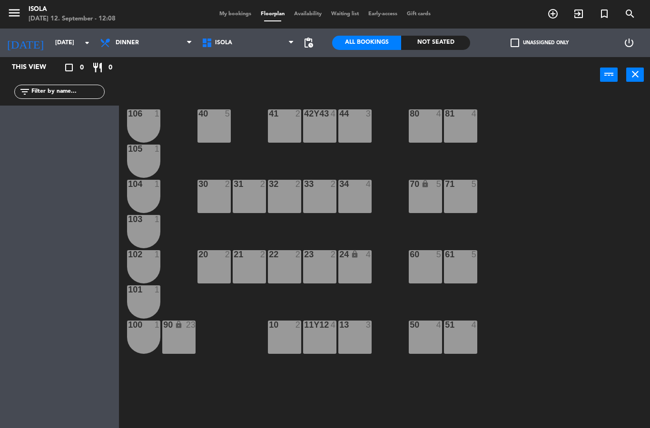
type input "[DATE]"
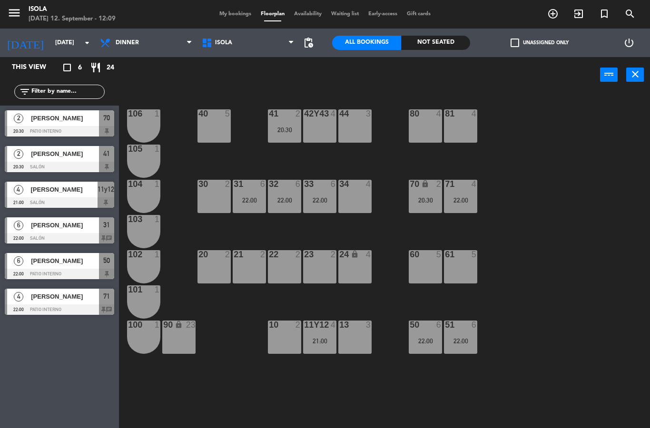
click at [320, 342] on div "21:00" at bounding box center [319, 341] width 33 height 7
click at [551, 193] on div "40 5 42y43 4 41 2 20:30 44 3 80 4 81 4 106 1 105 1 30 2 31 6 22:00 32 6 22:00 3…" at bounding box center [388, 260] width 524 height 335
click at [281, 135] on div "41 2 20:30" at bounding box center [284, 125] width 33 height 33
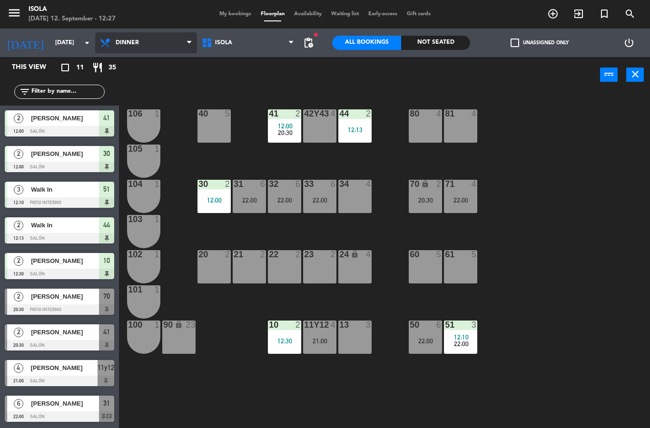
click at [136, 49] on select "Lunch Dinner" at bounding box center [146, 42] width 102 height 21
select select "lunch"
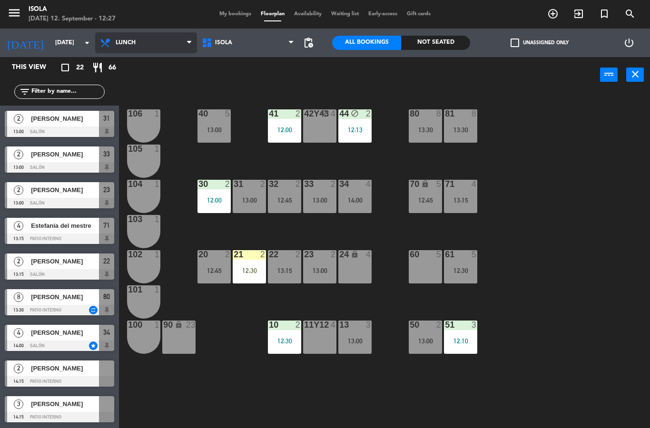
scroll to position [463, 0]
click at [243, 270] on div "12:30" at bounding box center [249, 270] width 33 height 7
click at [229, 359] on div "40 5 13:00 42y43 block 4 41 2 12:00 44 block 2 12:13 80 8 13:30 81 8 13:30 106 …" at bounding box center [388, 260] width 524 height 335
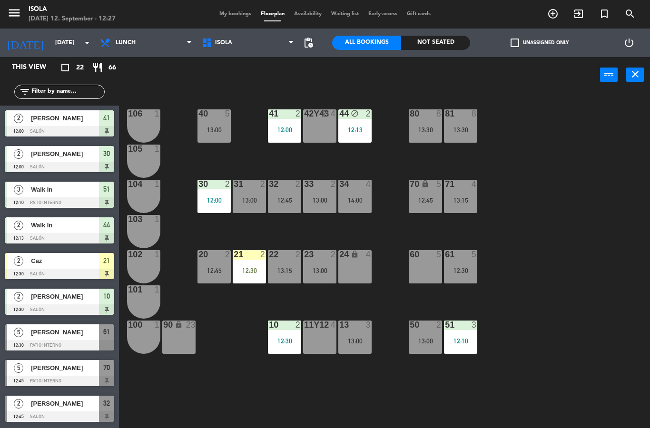
scroll to position [0, 0]
click at [45, 260] on span "Caz" at bounding box center [65, 261] width 68 height 10
click at [524, 208] on div "40 5 13:00 42y43 block 4 41 2 12:00 44 block 2 12:13 80 8 13:30 81 8 13:30 106 …" at bounding box center [388, 260] width 524 height 335
